Goal: Transaction & Acquisition: Purchase product/service

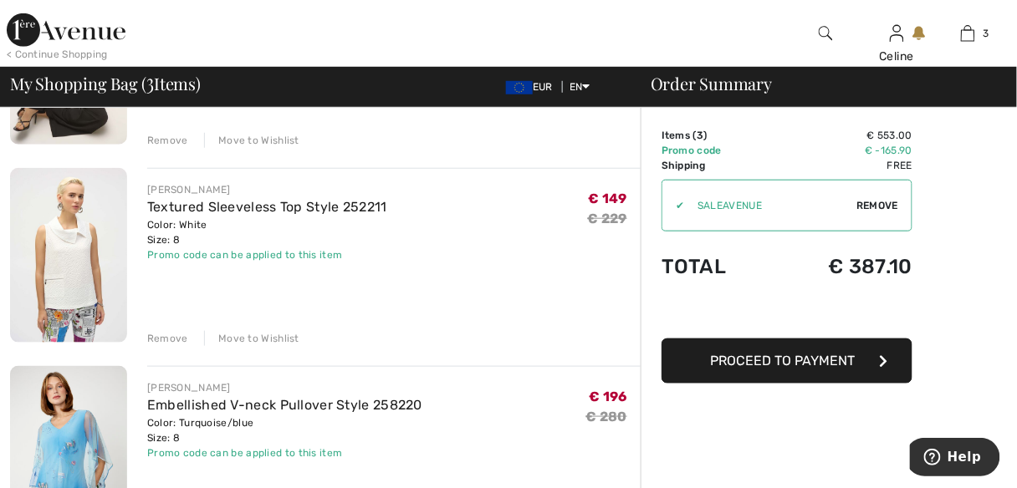
scroll to position [294, 0]
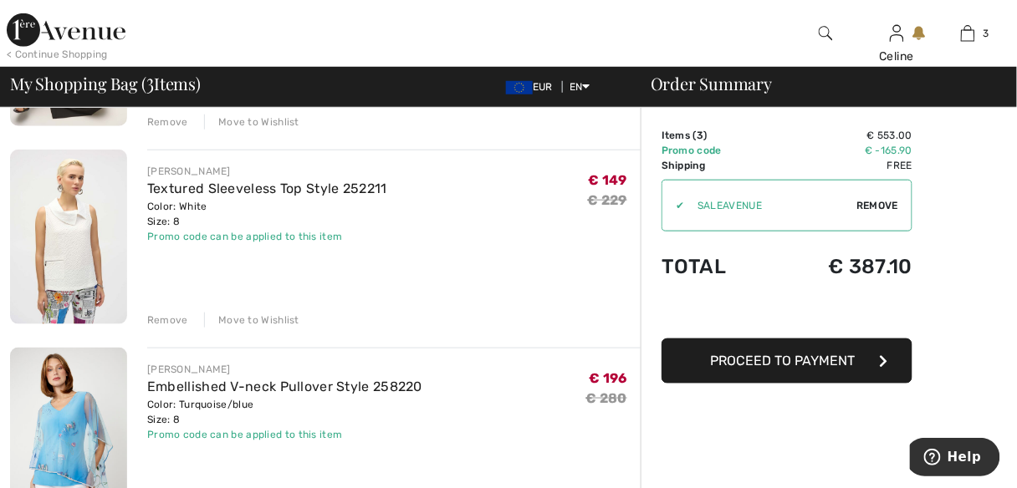
click at [166, 319] on div "Remove" at bounding box center [167, 320] width 41 height 15
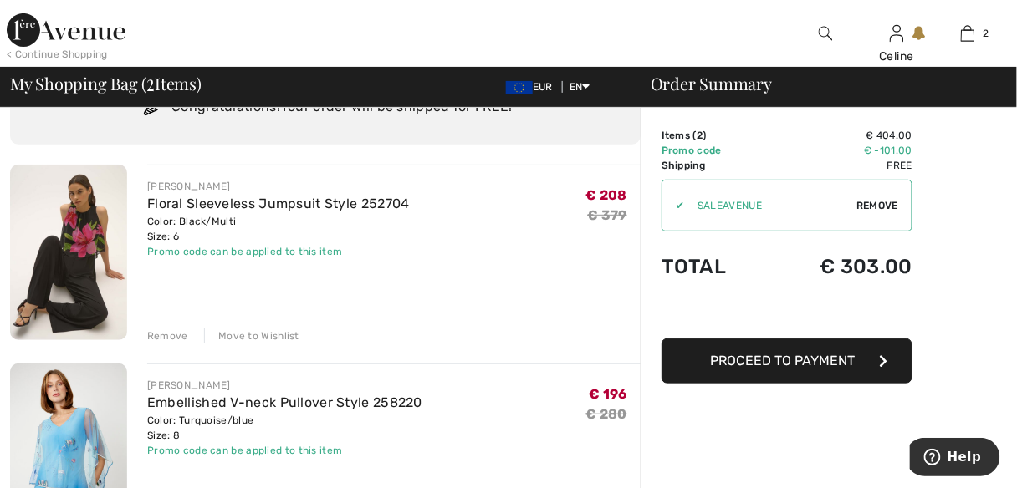
scroll to position [62, 0]
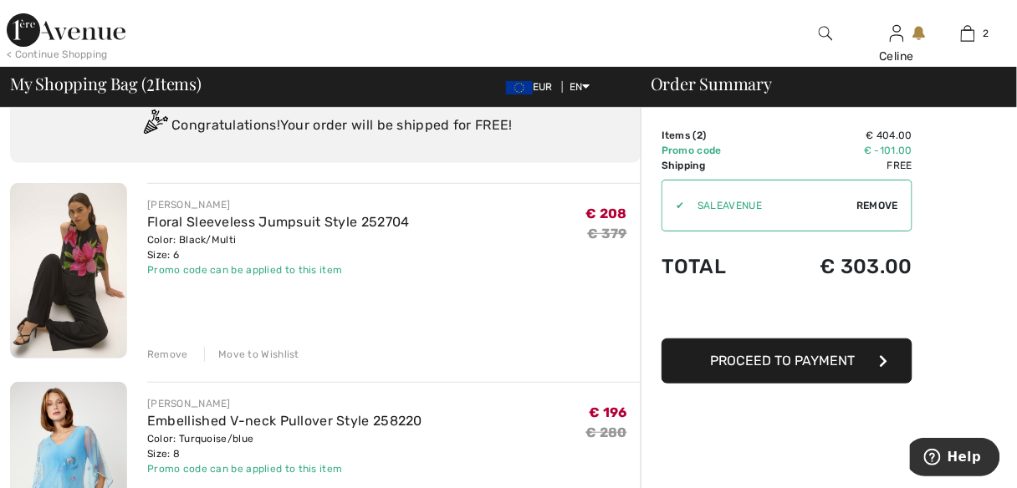
click at [77, 266] on img at bounding box center [68, 271] width 117 height 176
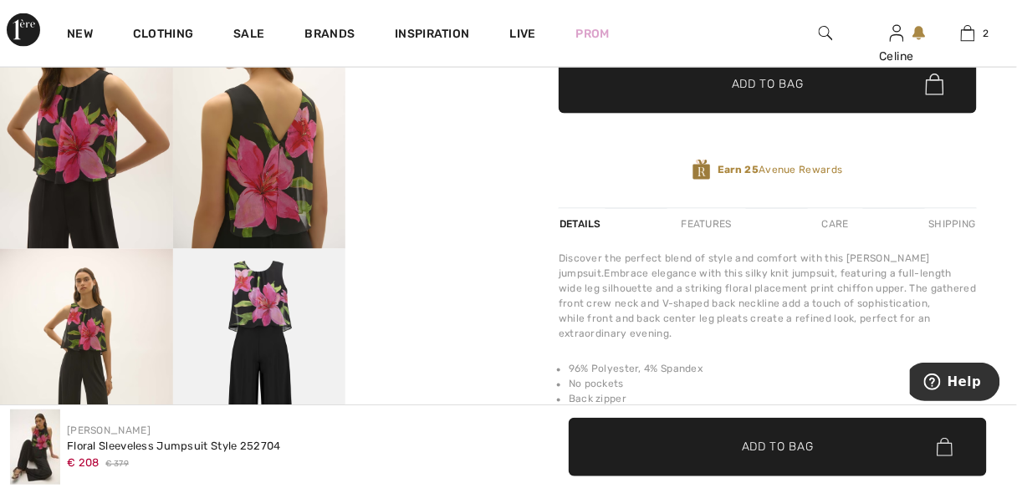
scroll to position [579, 0]
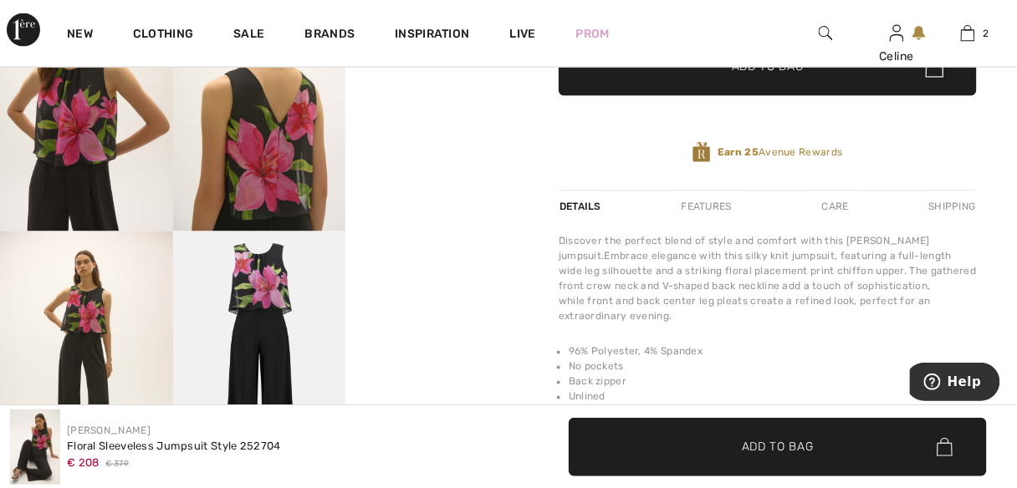
click at [429, 59] on video "Your browser does not support the video tag." at bounding box center [431, 15] width 173 height 86
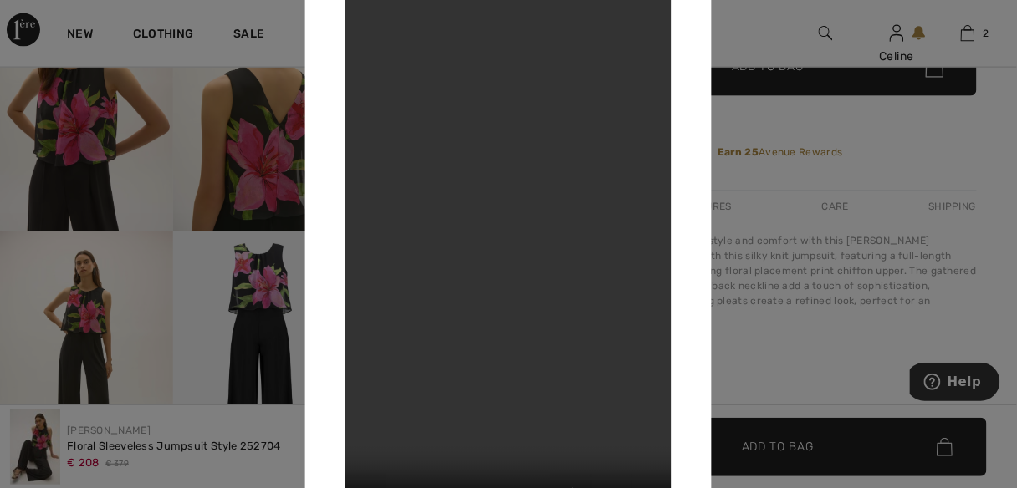
click at [418, 327] on video "Your browser does not support the video tag." at bounding box center [508, 244] width 326 height 580
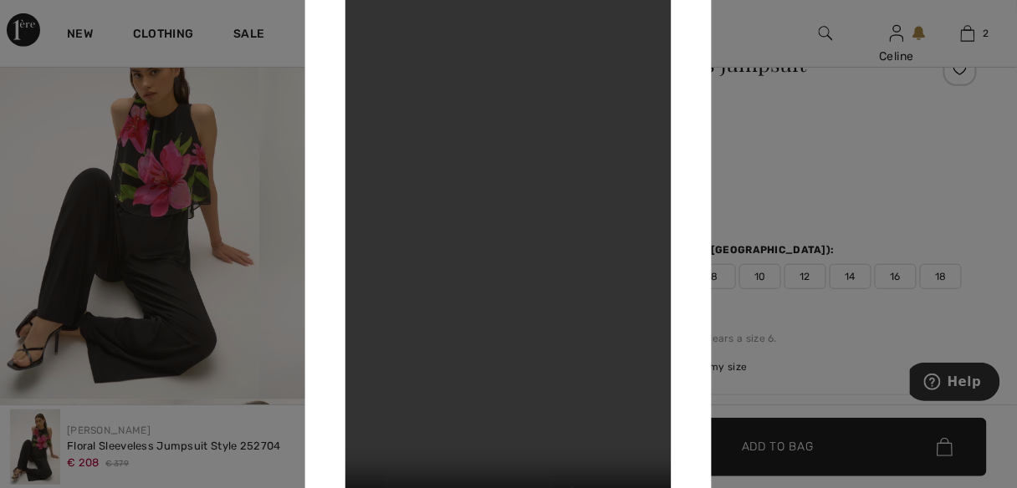
scroll to position [10, 0]
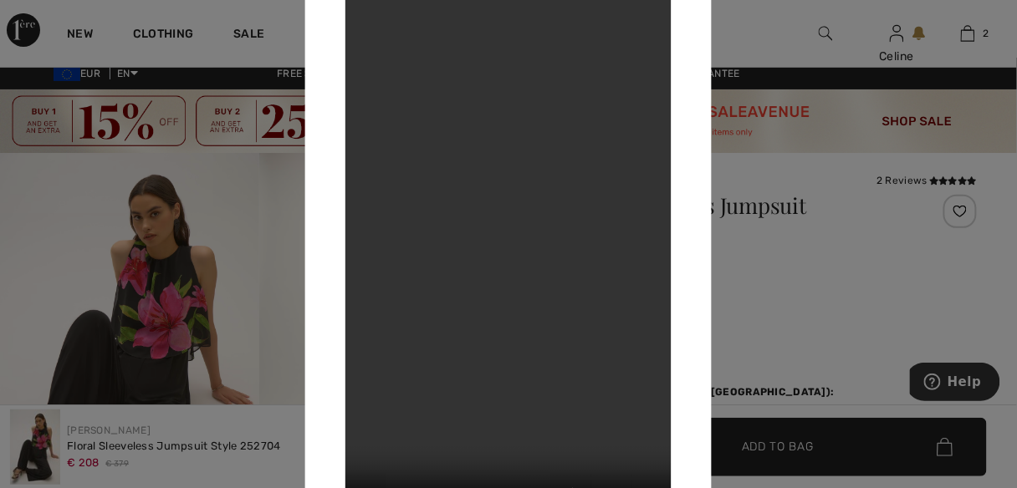
click at [249, 208] on div at bounding box center [508, 244] width 1017 height 488
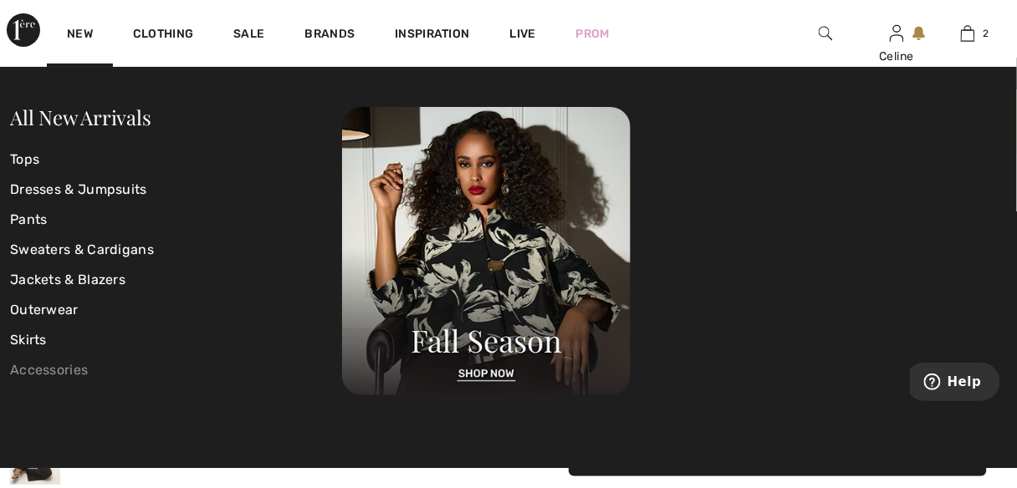
click at [31, 369] on link "Accessories" at bounding box center [176, 370] width 332 height 30
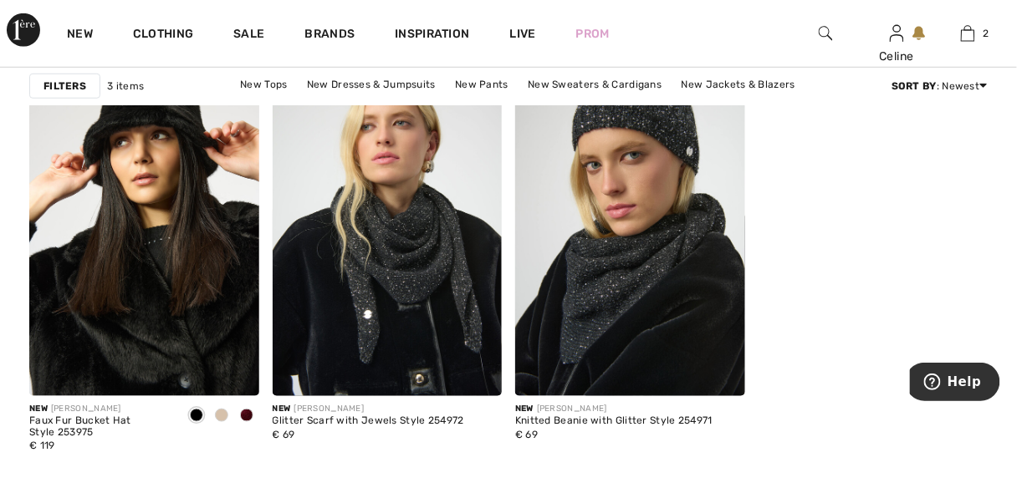
scroll to position [356, 0]
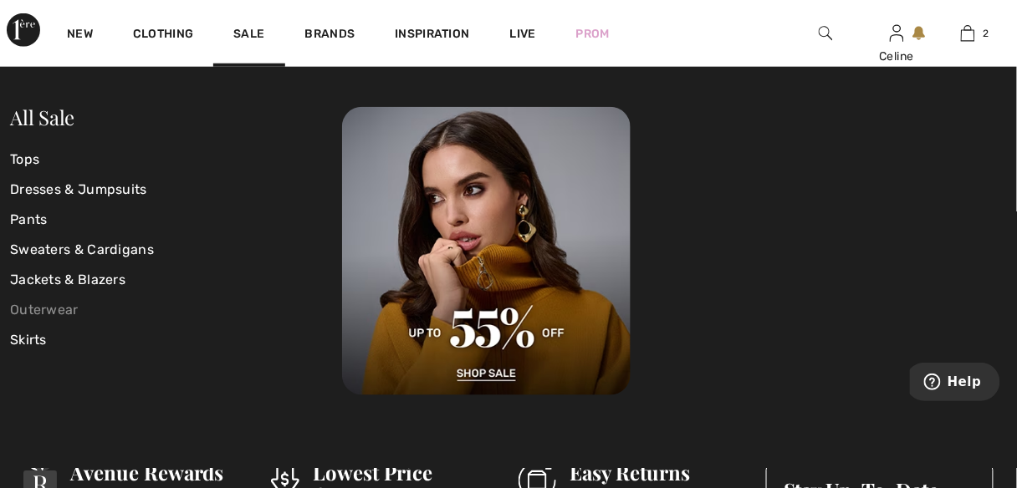
click at [55, 309] on link "Outerwear" at bounding box center [176, 310] width 332 height 30
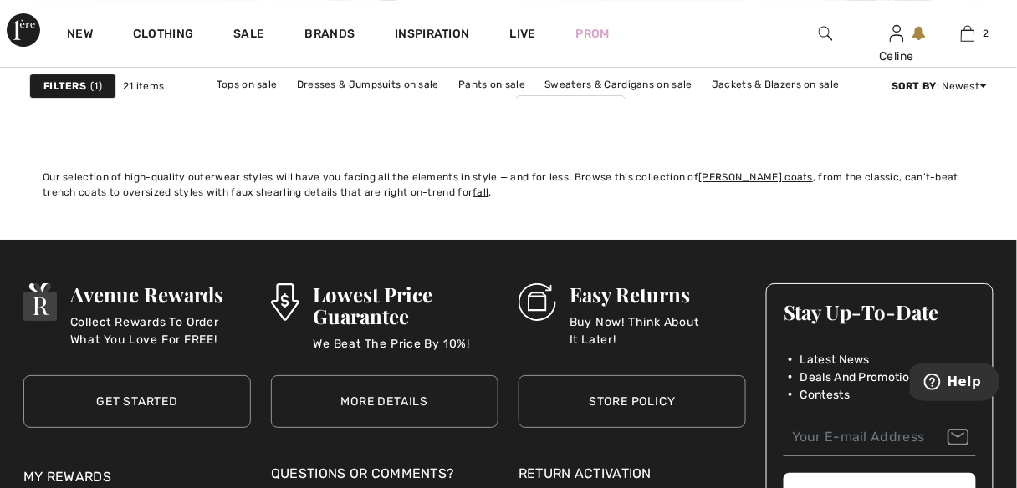
scroll to position [3077, 0]
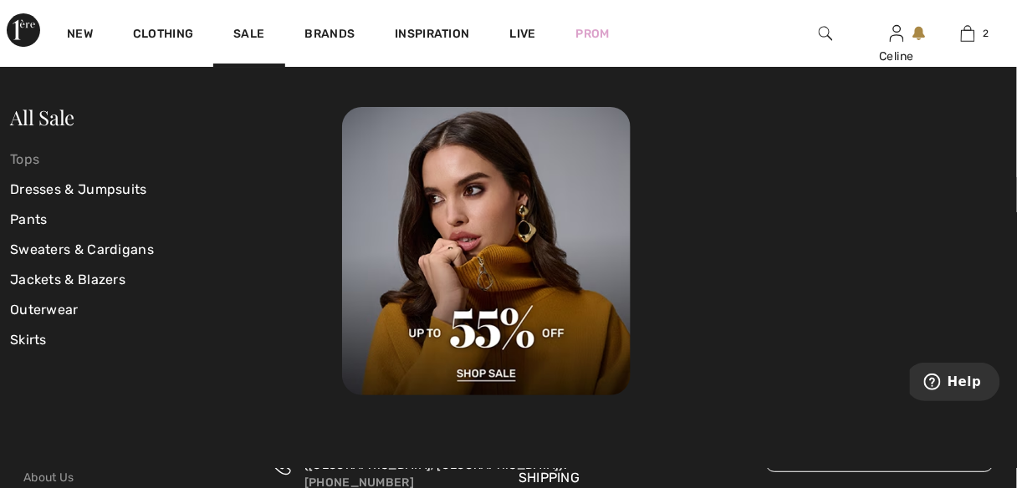
click at [24, 156] on link "Tops" at bounding box center [176, 160] width 332 height 30
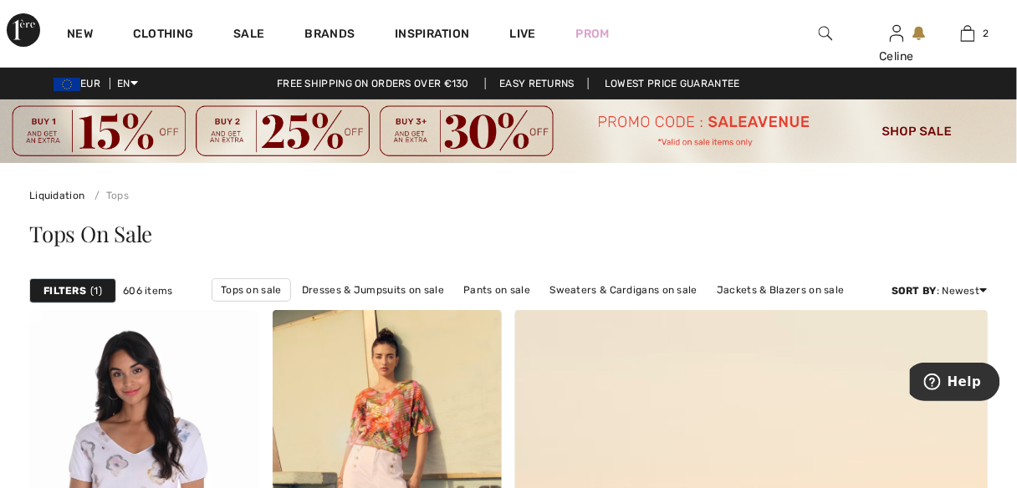
click at [54, 290] on strong "Filters" at bounding box center [64, 290] width 43 height 15
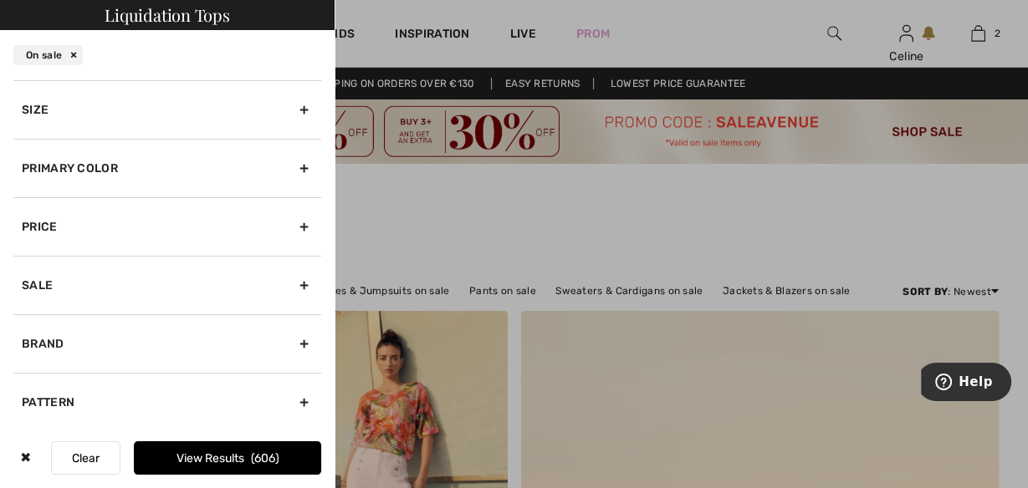
click at [299, 113] on div "Size" at bounding box center [167, 109] width 308 height 59
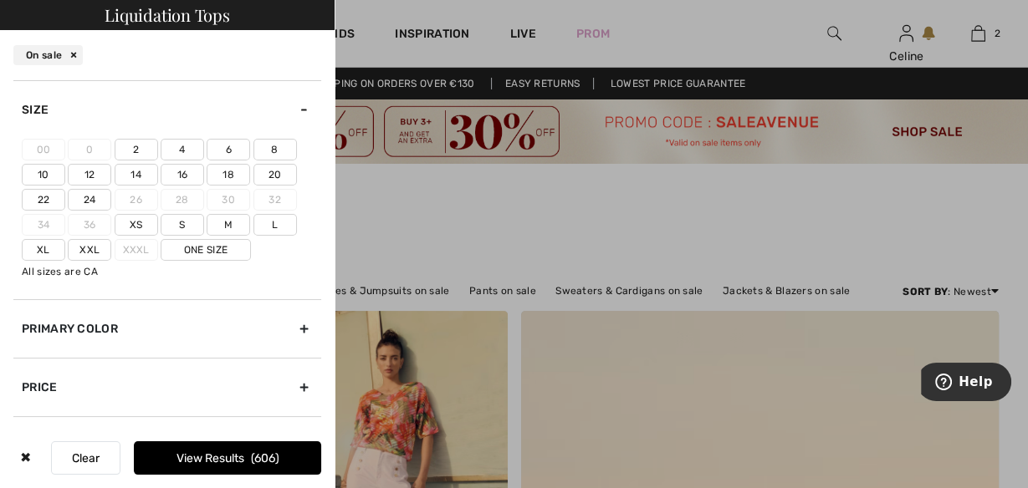
click at [236, 153] on label "6" at bounding box center [228, 150] width 43 height 22
click at [0, 0] on input"] "6" at bounding box center [0, 0] width 0 height 0
click at [273, 150] on label "8" at bounding box center [274, 150] width 43 height 22
click at [0, 0] on input"] "8" at bounding box center [0, 0] width 0 height 0
click at [217, 467] on button "View Results 295" at bounding box center [227, 458] width 187 height 33
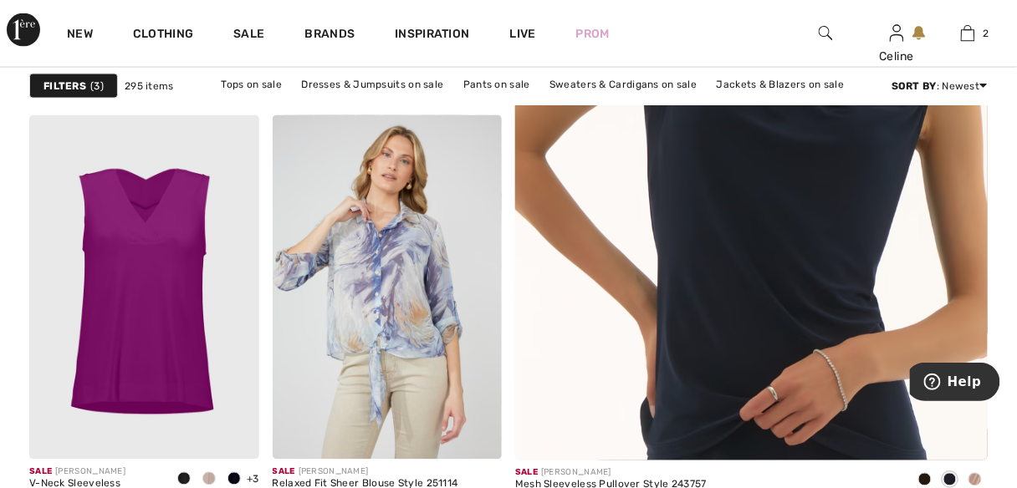
scroll to position [508, 0]
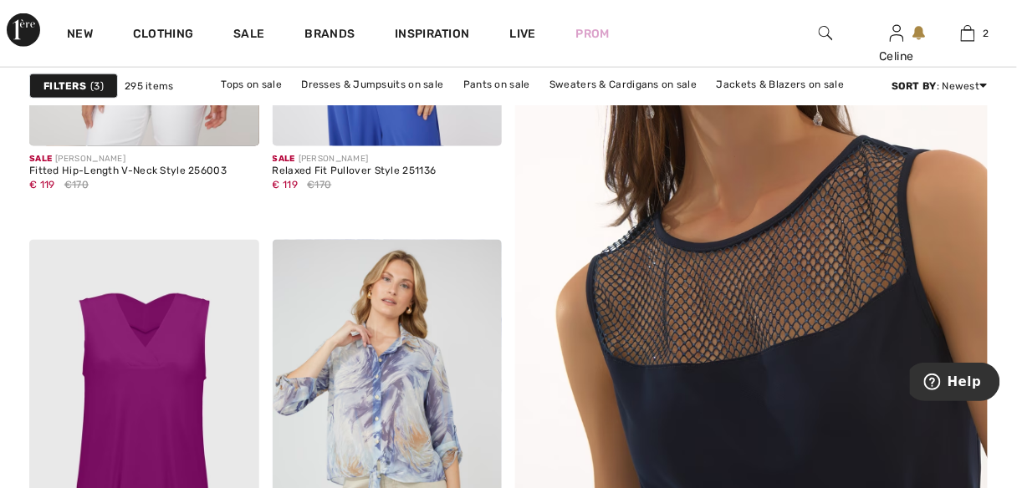
click at [658, 256] on img at bounding box center [751, 227] width 567 height 850
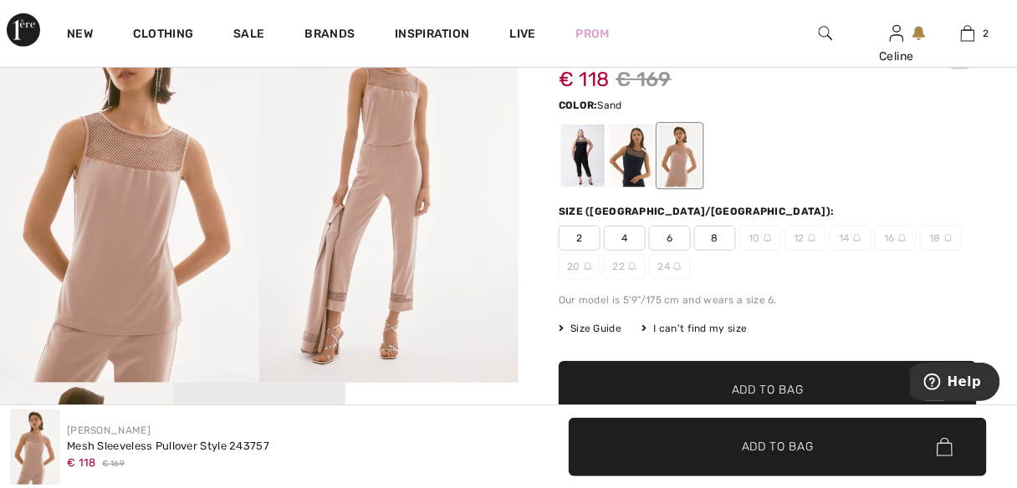
scroll to position [161, 0]
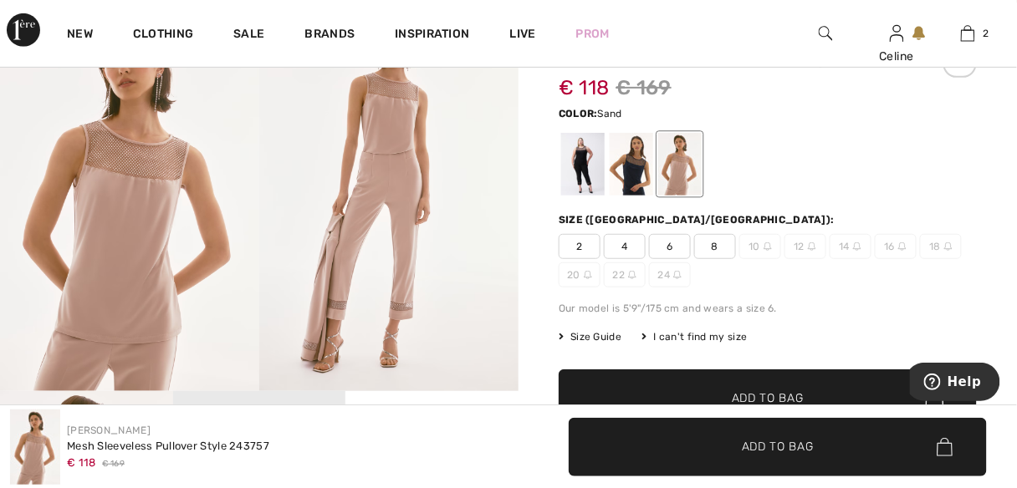
click at [705, 259] on span "8" at bounding box center [715, 246] width 42 height 25
click at [727, 430] on span "✔ Added to Bag Add to Bag" at bounding box center [778, 447] width 418 height 59
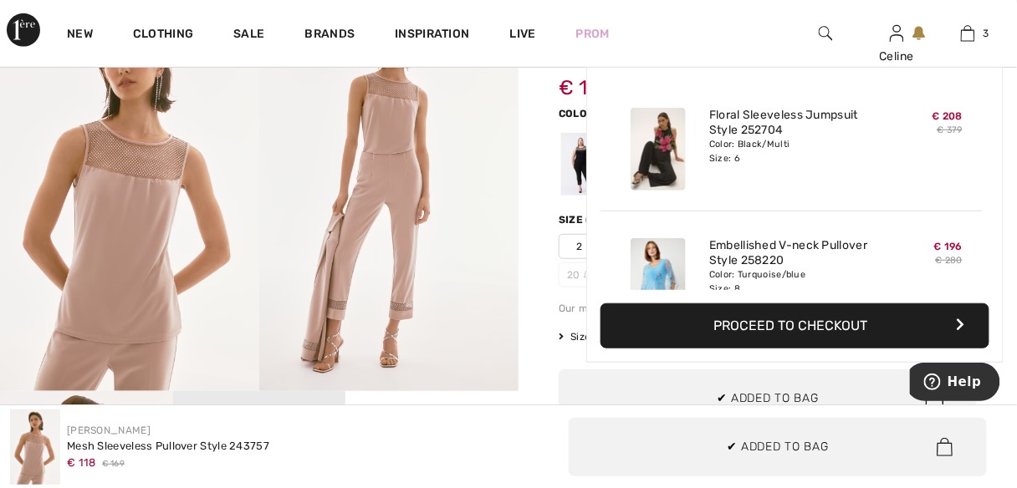
scroll to position [181, 0]
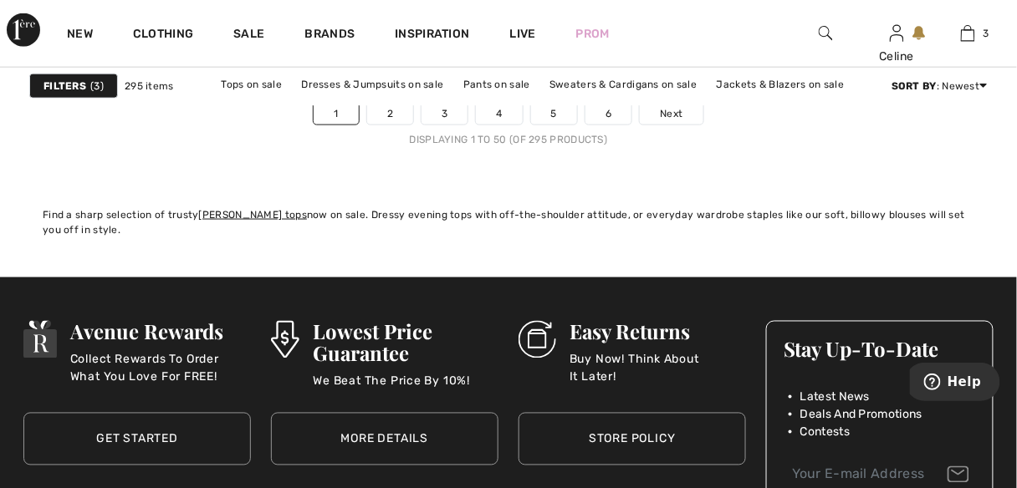
scroll to position [6868, 0]
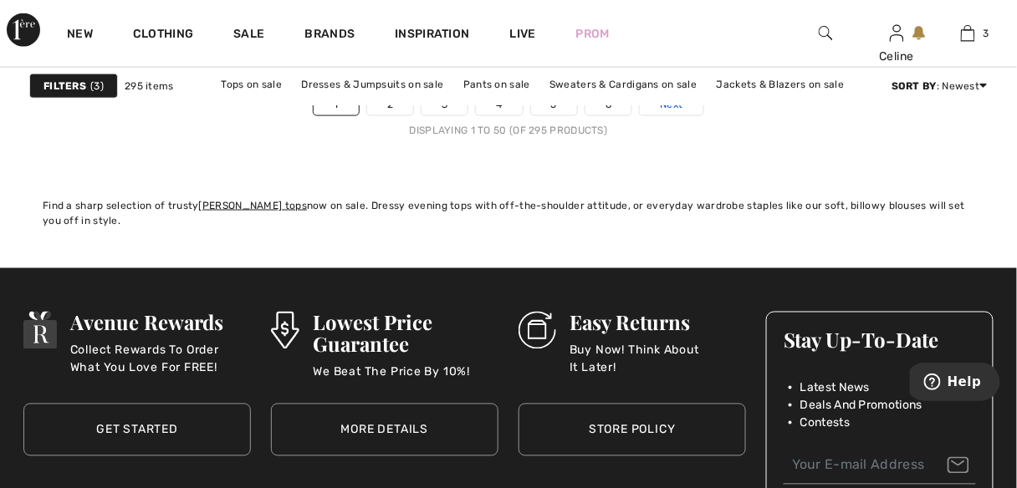
click at [667, 109] on span "Next" at bounding box center [671, 104] width 23 height 15
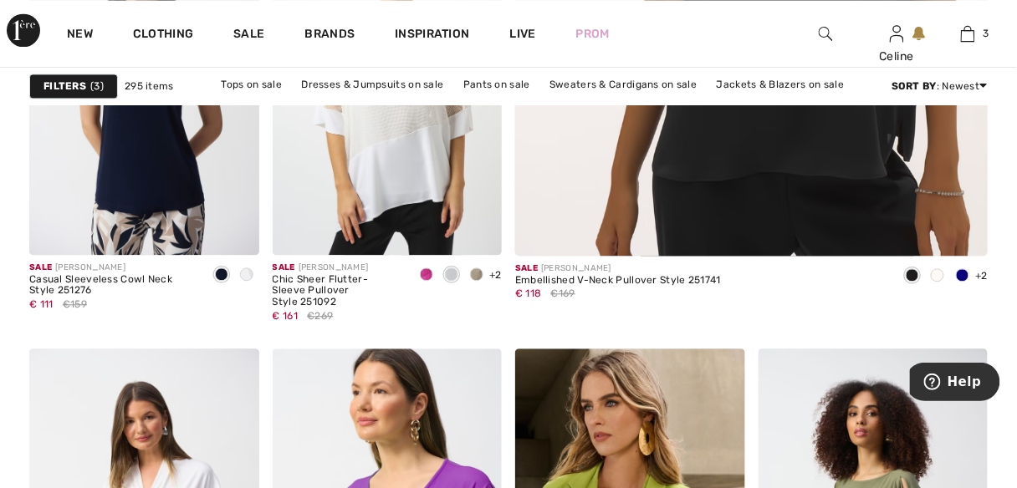
scroll to position [874, 0]
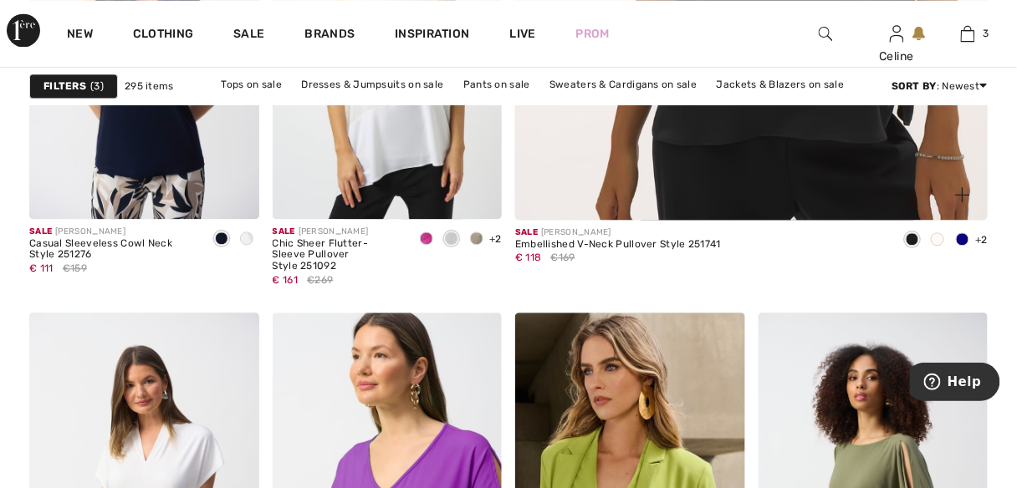
click at [915, 294] on div "Sale [PERSON_NAME] Embellished V-Neck Pullover Style 251741 € 118 €169 +2 5 Col…" at bounding box center [751, 259] width 472 height 79
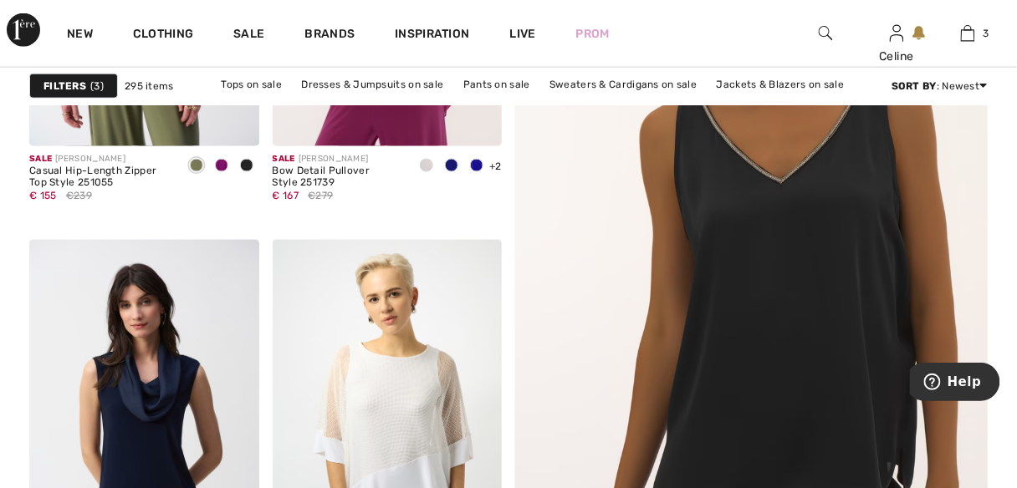
scroll to position [472, 0]
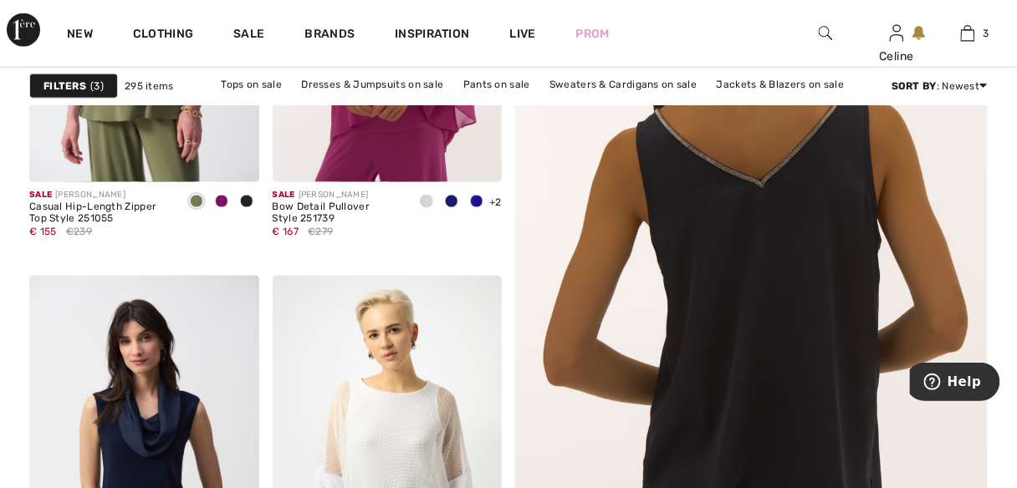
click at [799, 220] on img at bounding box center [751, 263] width 567 height 850
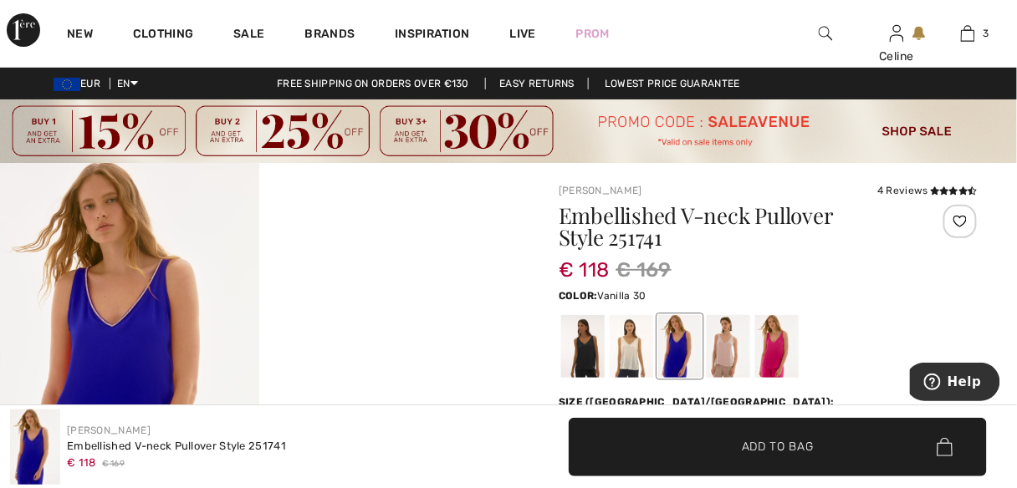
click at [635, 340] on div at bounding box center [631, 346] width 43 height 63
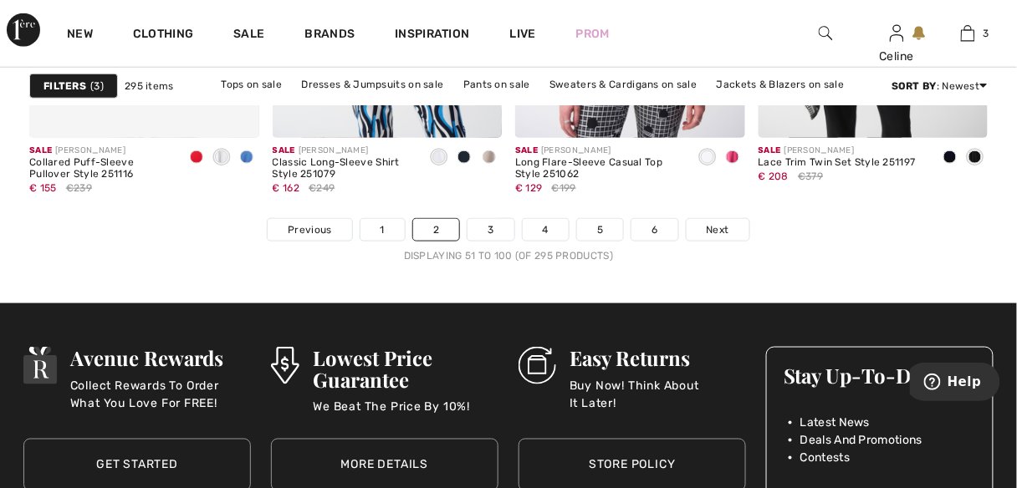
scroll to position [6761, 0]
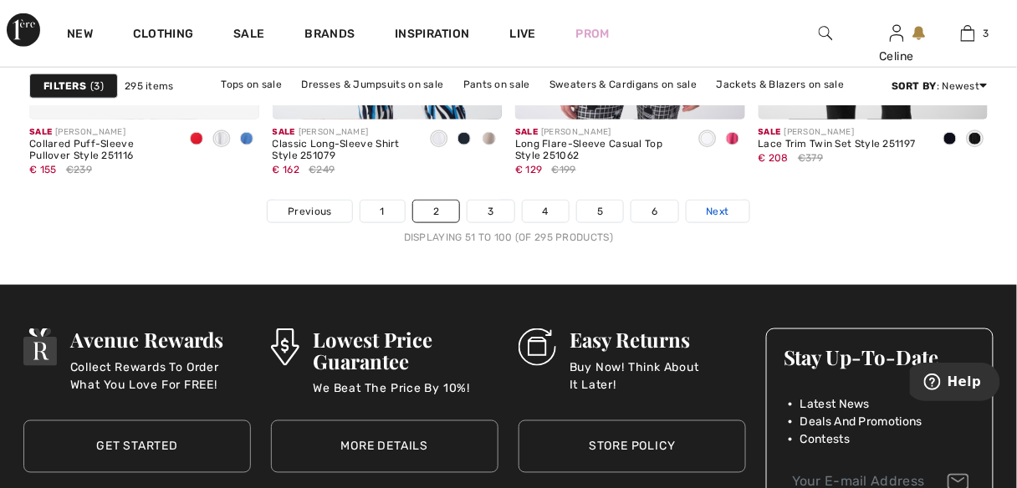
click at [714, 214] on span "Next" at bounding box center [718, 211] width 23 height 15
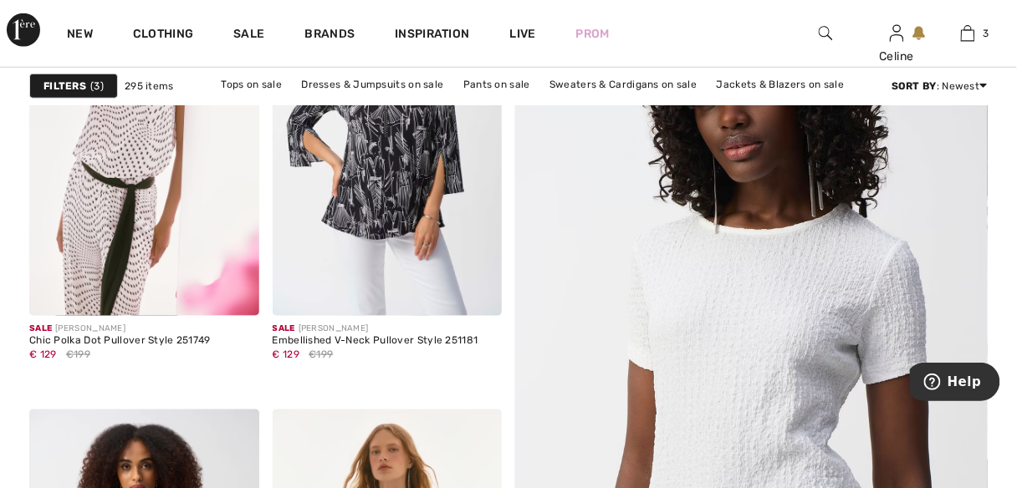
scroll to position [401, 0]
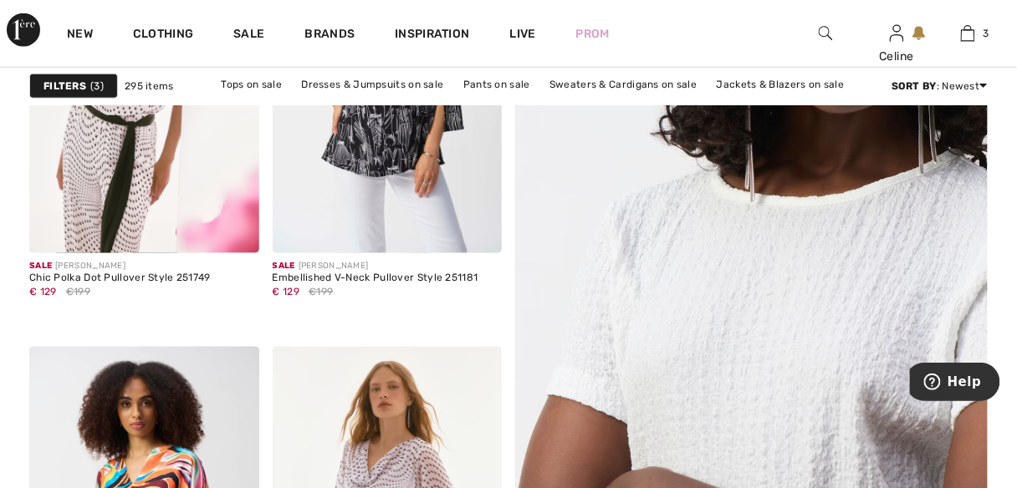
click at [804, 397] on img at bounding box center [751, 334] width 567 height 850
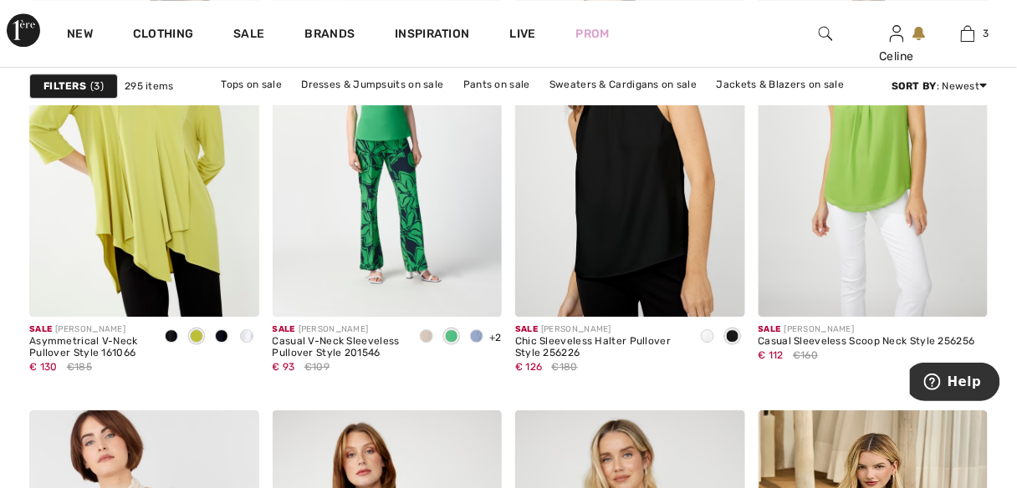
scroll to position [2703, 0]
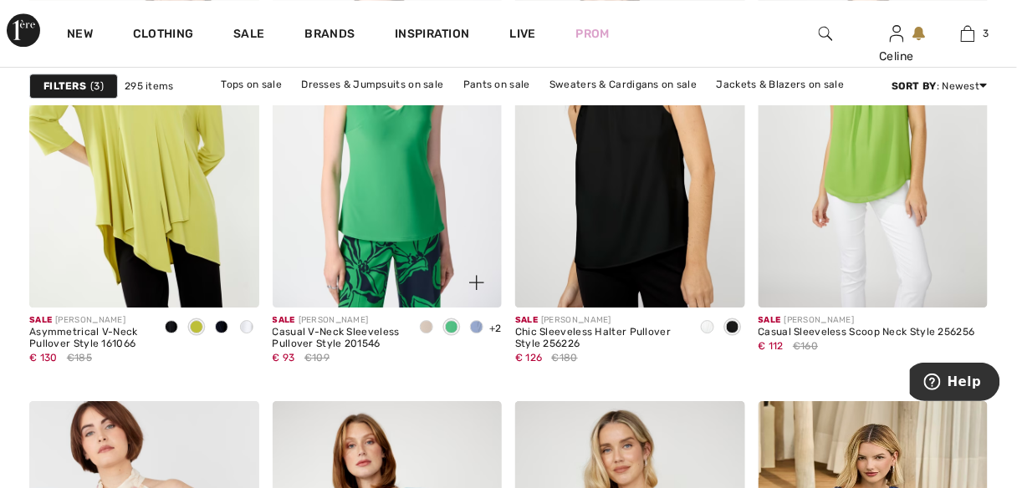
click at [409, 186] on img at bounding box center [388, 136] width 230 height 345
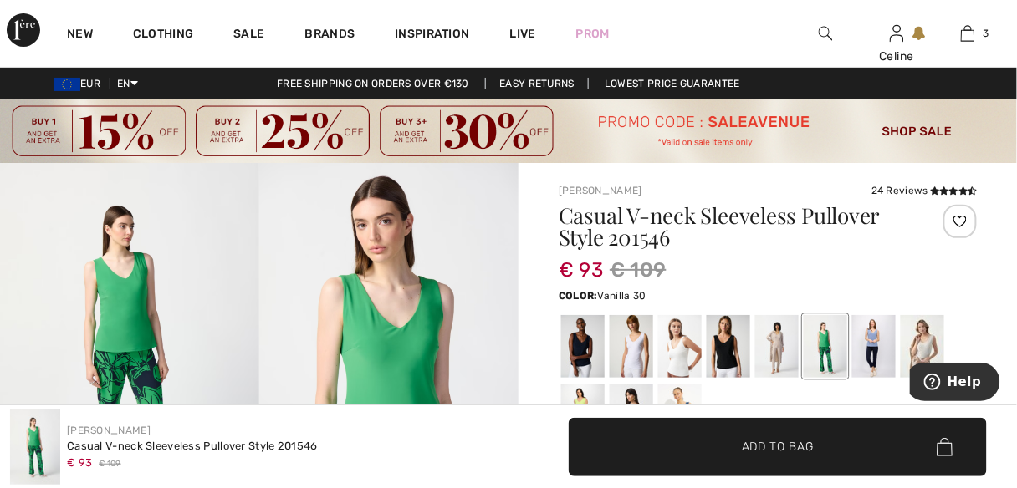
click at [680, 360] on div at bounding box center [679, 346] width 43 height 63
